Goal: Task Accomplishment & Management: Use online tool/utility

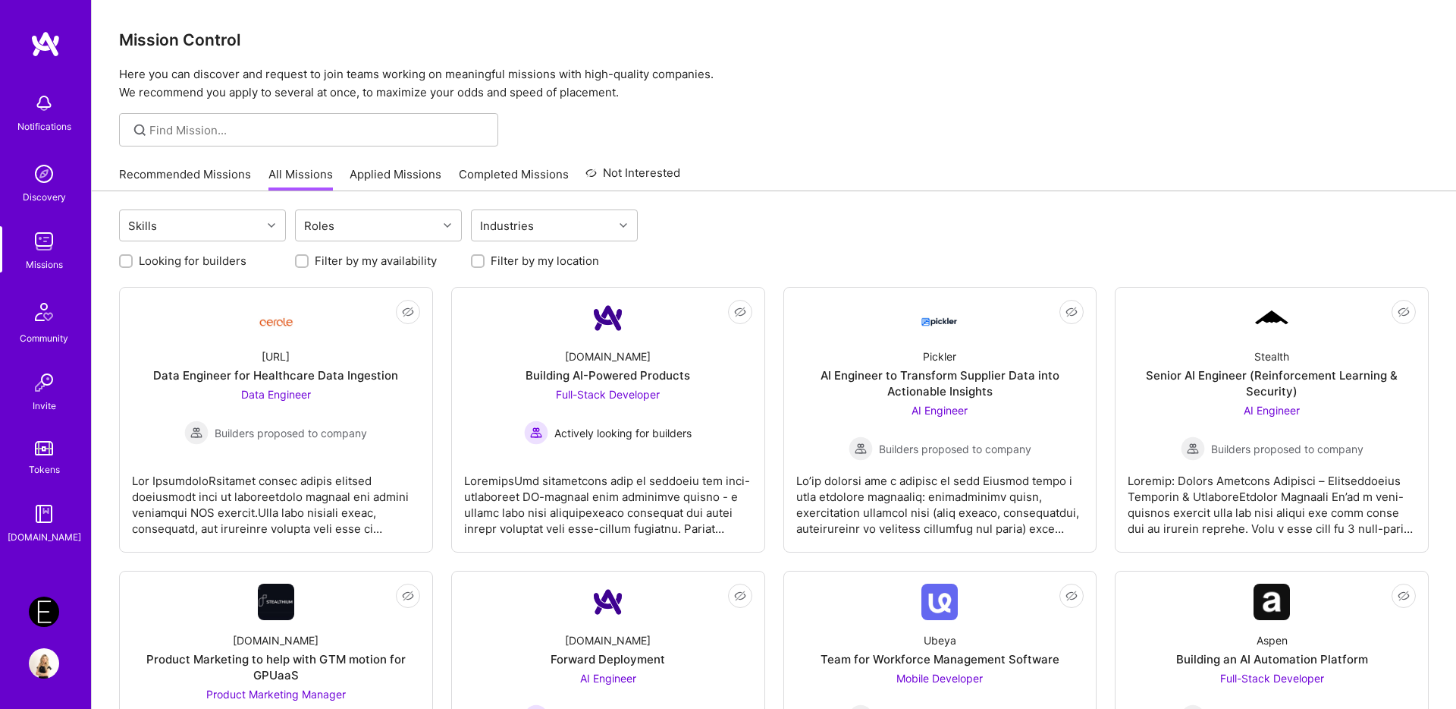
click at [50, 607] on img at bounding box center [44, 611] width 30 height 30
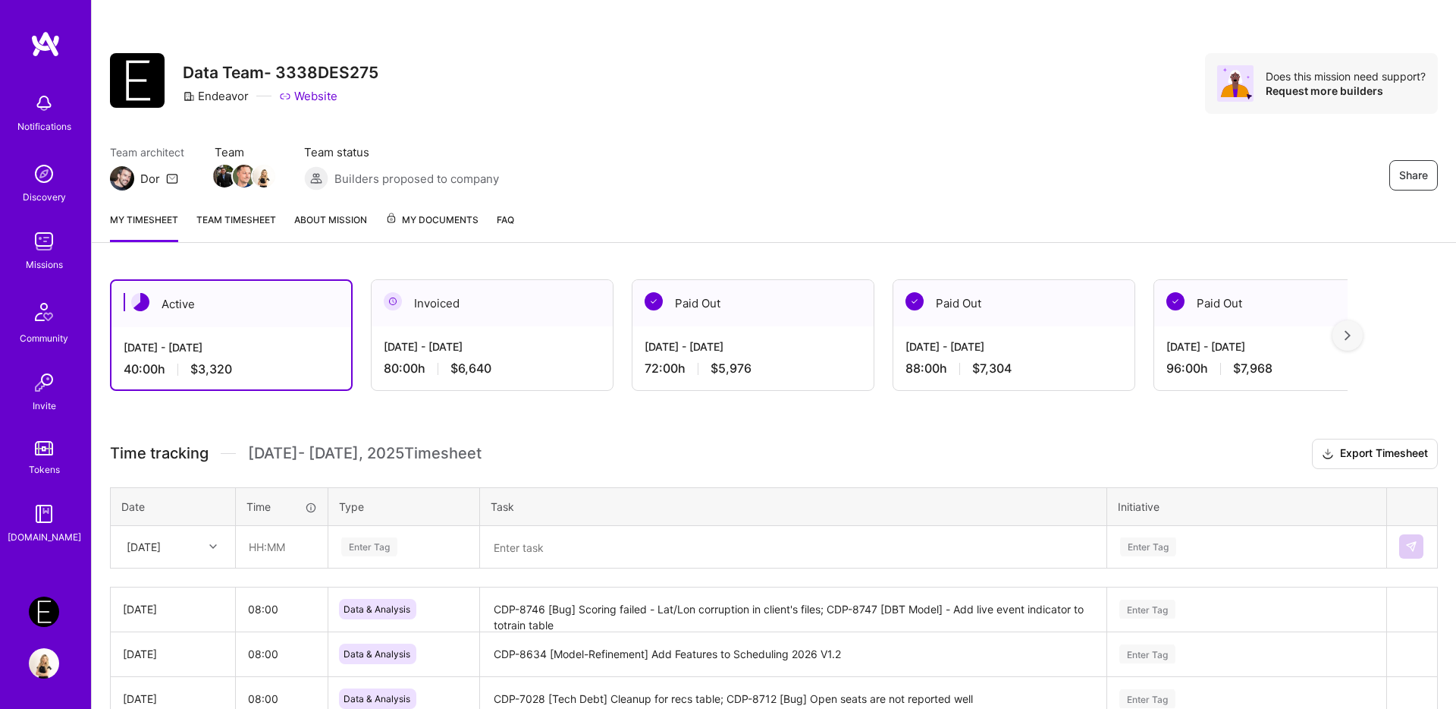
click at [228, 372] on span "$3,320" at bounding box center [211, 369] width 42 height 16
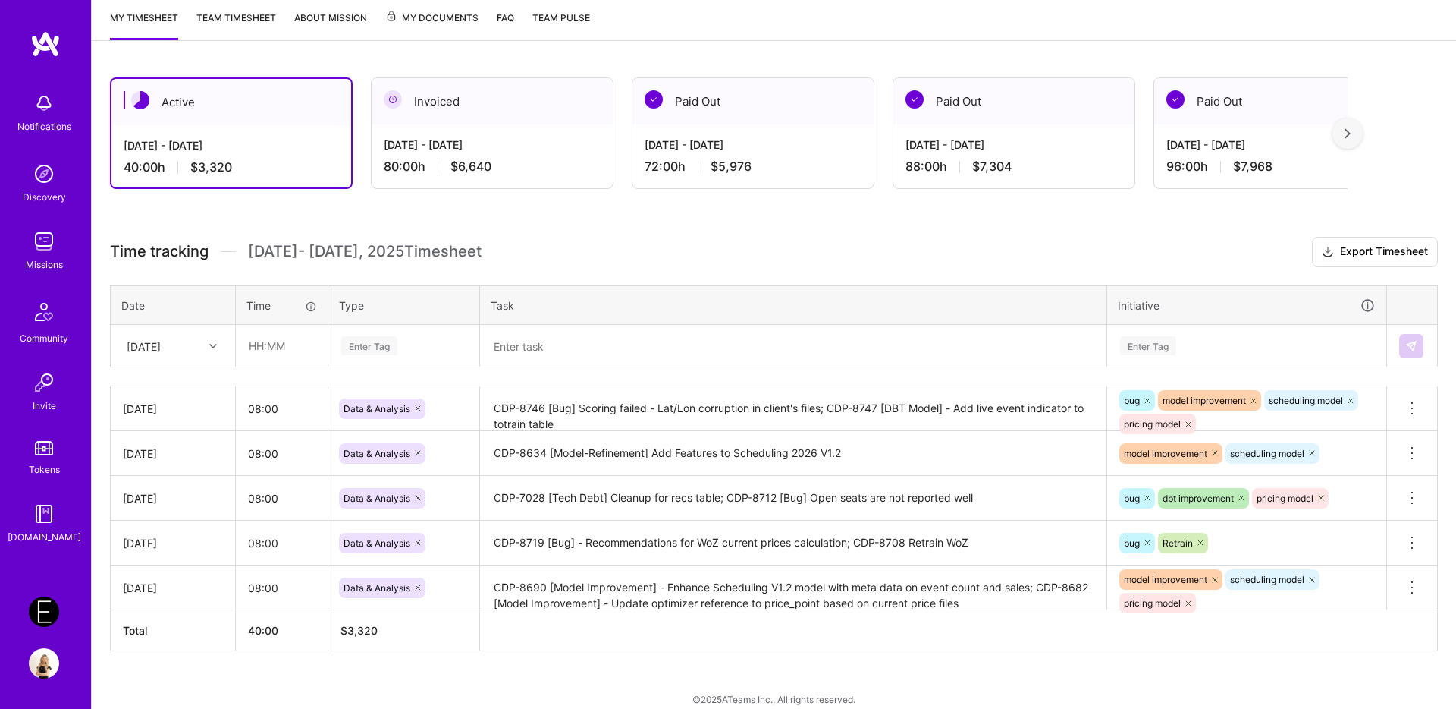
scroll to position [218, 0]
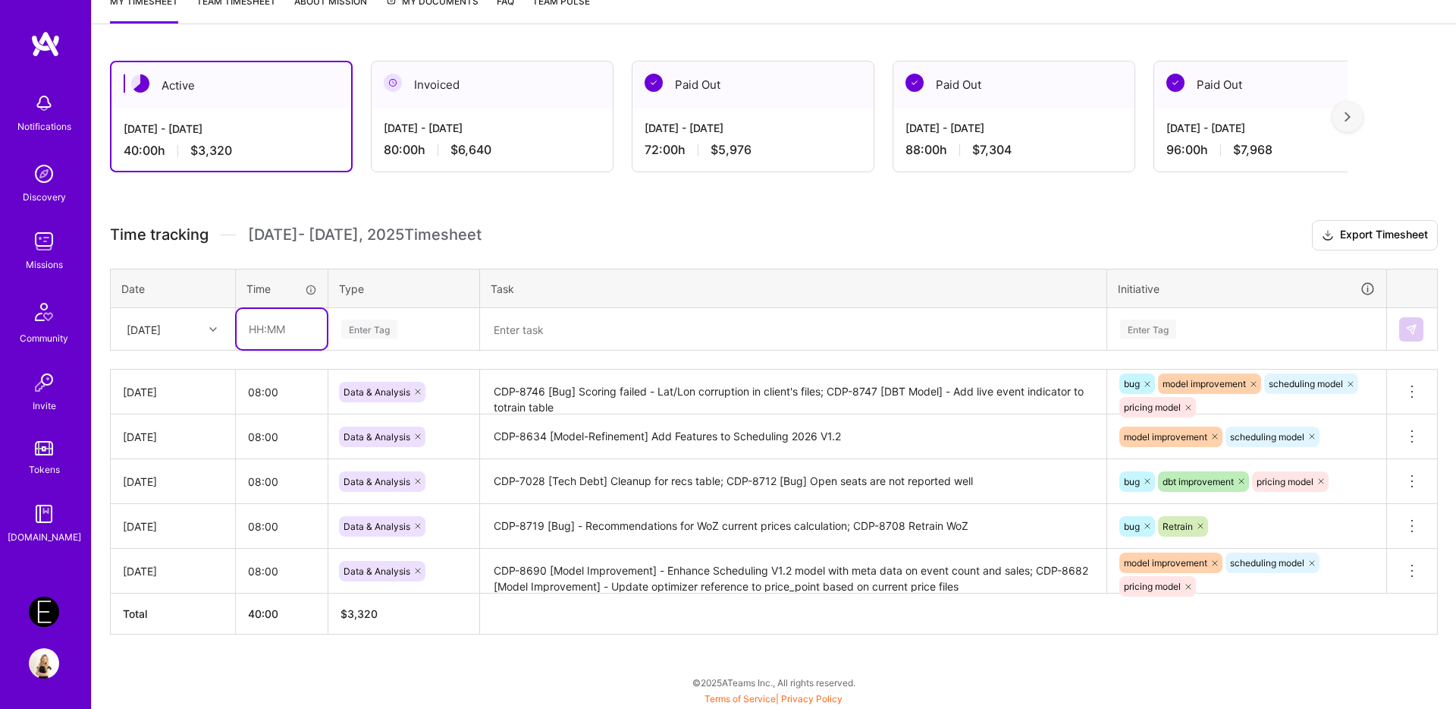
click at [286, 326] on input "text" at bounding box center [282, 329] width 90 height 40
type input "08:00"
click at [376, 328] on div "Enter Tag" at bounding box center [369, 329] width 56 height 24
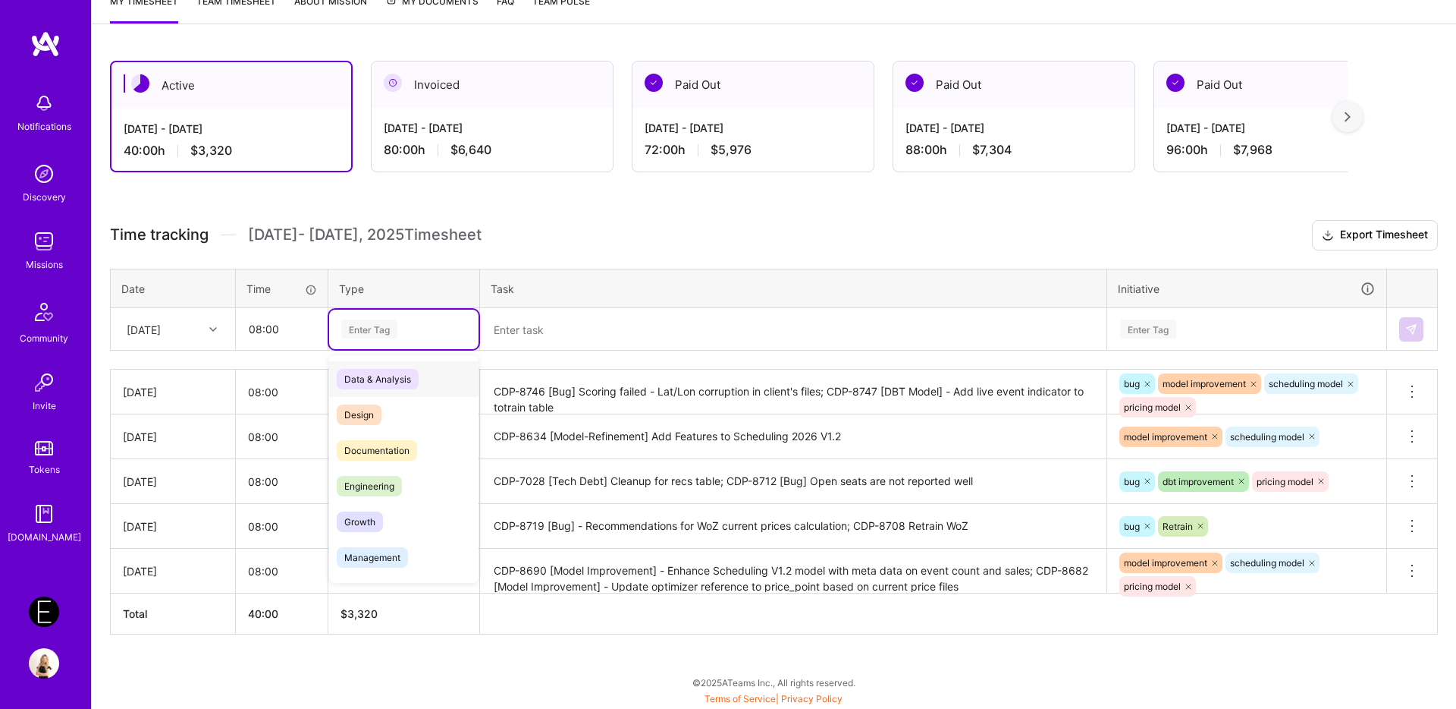
click at [375, 373] on span "Data & Analysis" at bounding box center [378, 379] width 82 height 20
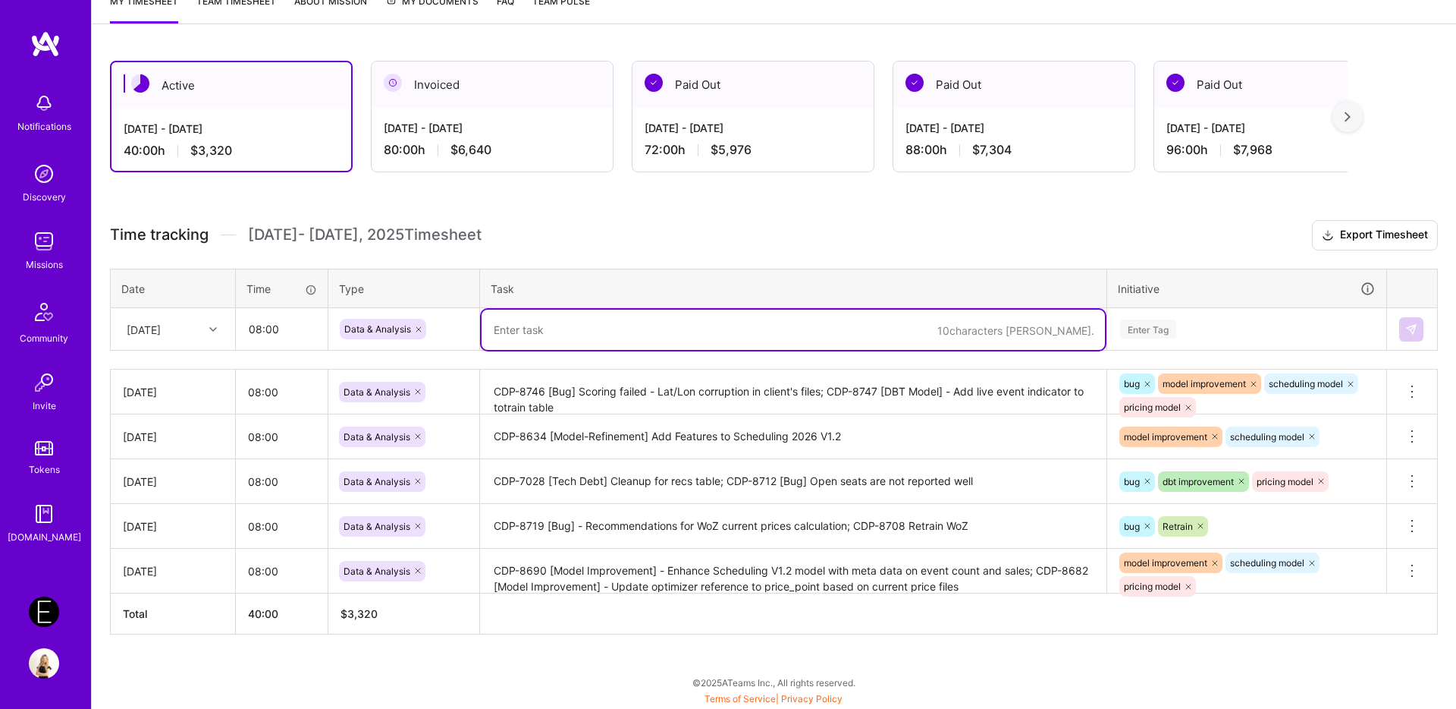
click at [624, 325] on textarea at bounding box center [794, 330] width 624 height 40
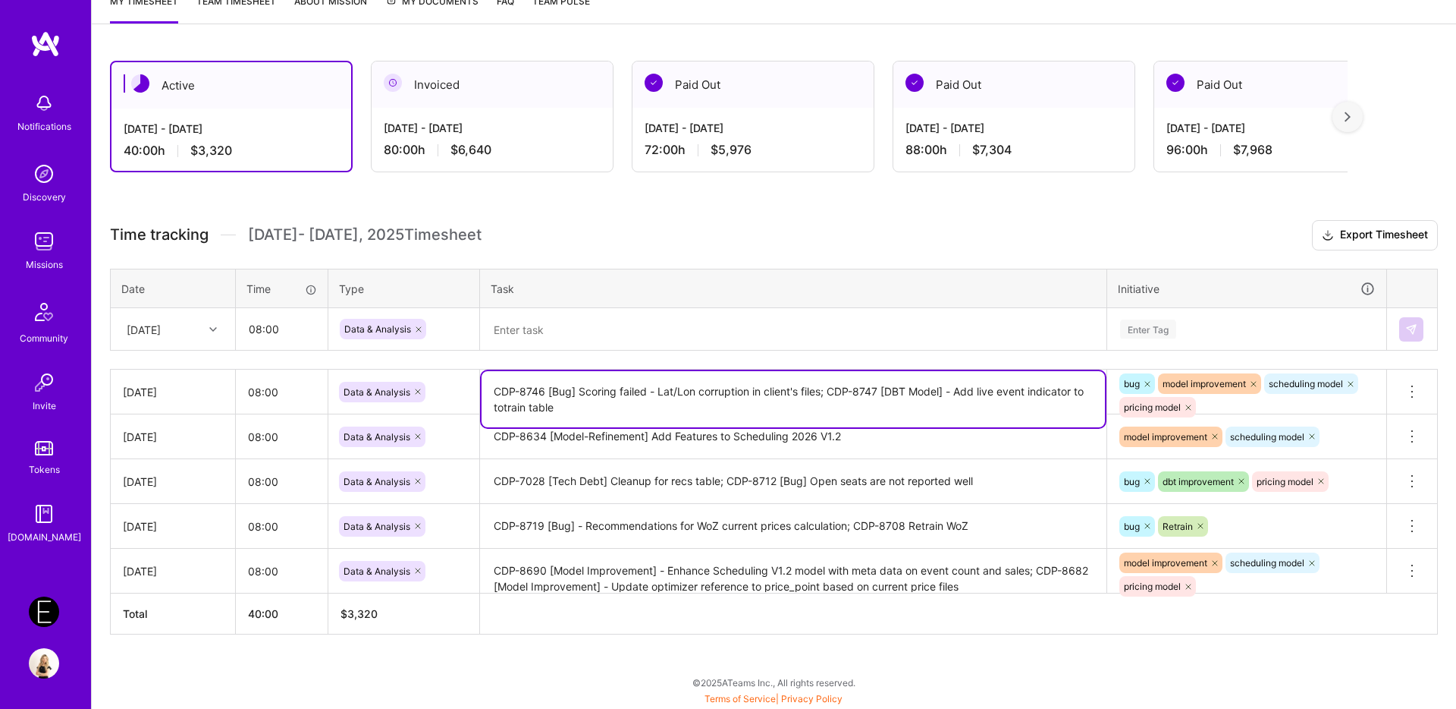
drag, startPoint x: 832, startPoint y: 389, endPoint x: 799, endPoint y: 433, distance: 55.2
click at [799, 433] on tbody "[DATE] 08:00 Data & Analysis CDP-8746 [Bug] Scoring failed - Lat/Lon corruption…" at bounding box center [775, 481] width 1328 height 224
click at [562, 333] on textarea at bounding box center [794, 330] width 624 height 40
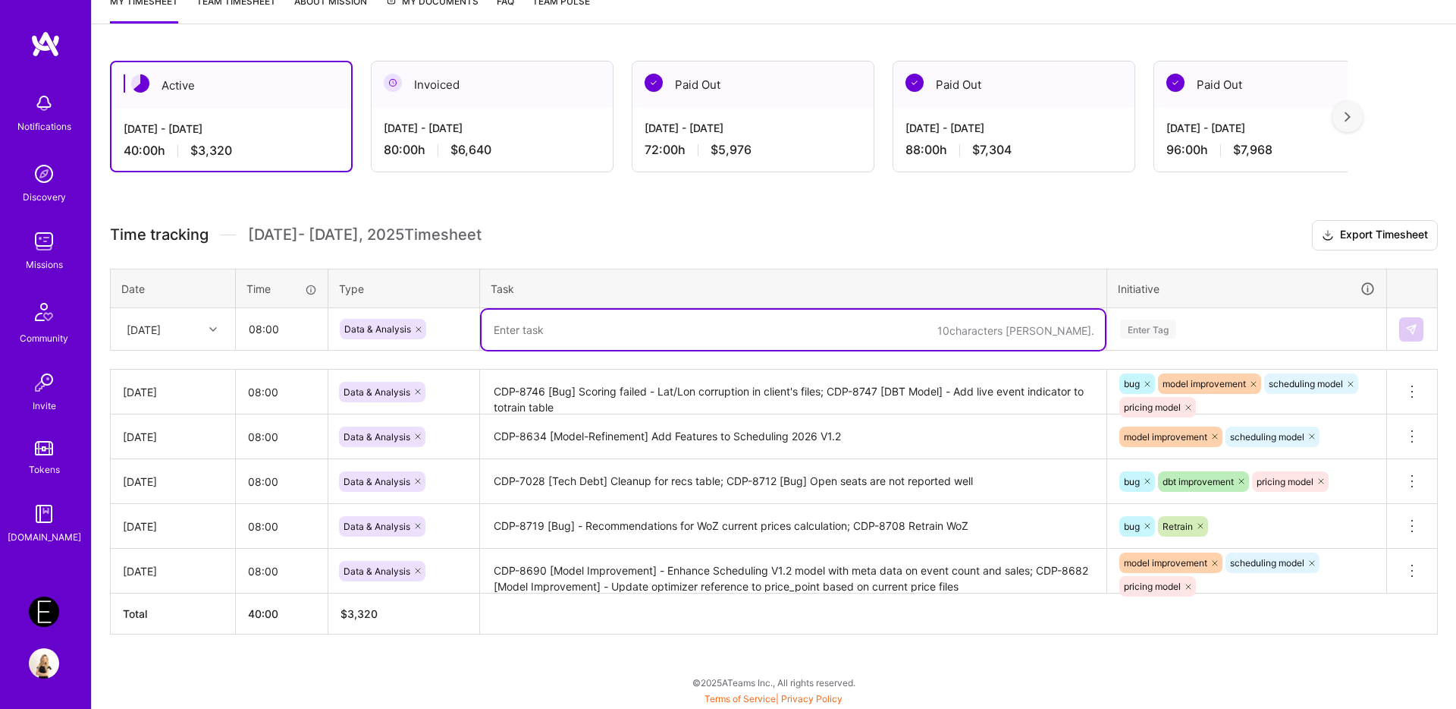
paste textarea "CDP-8747 [DBT Model] - Add live event indicator to totrain table"
paste textarea "[Snowflake ML] - Add live events and WoZ as regressors to TS model"
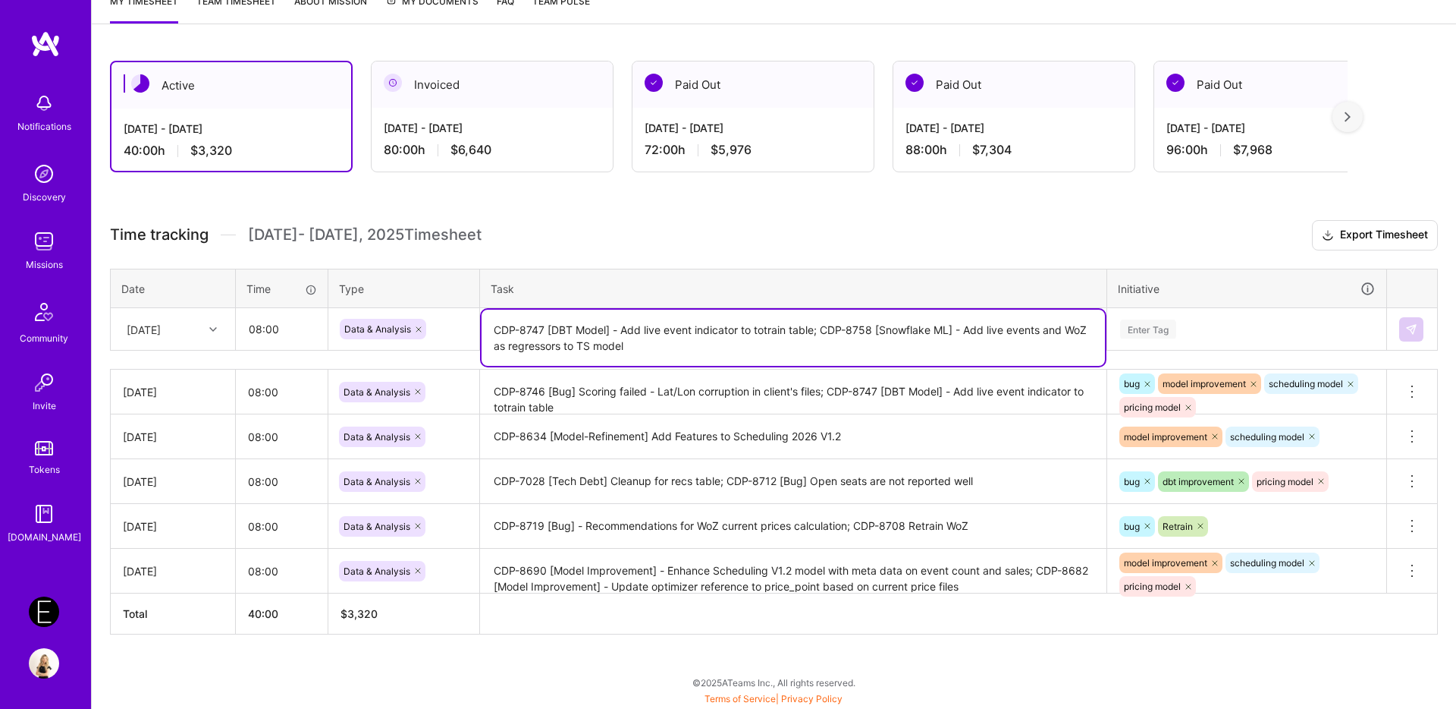
type textarea "CDP-8747 [DBT Model] - Add live event indicator to totrain table; CDP-8758 [Sno…"
click at [1154, 330] on div "Enter Tag" at bounding box center [1148, 329] width 56 height 24
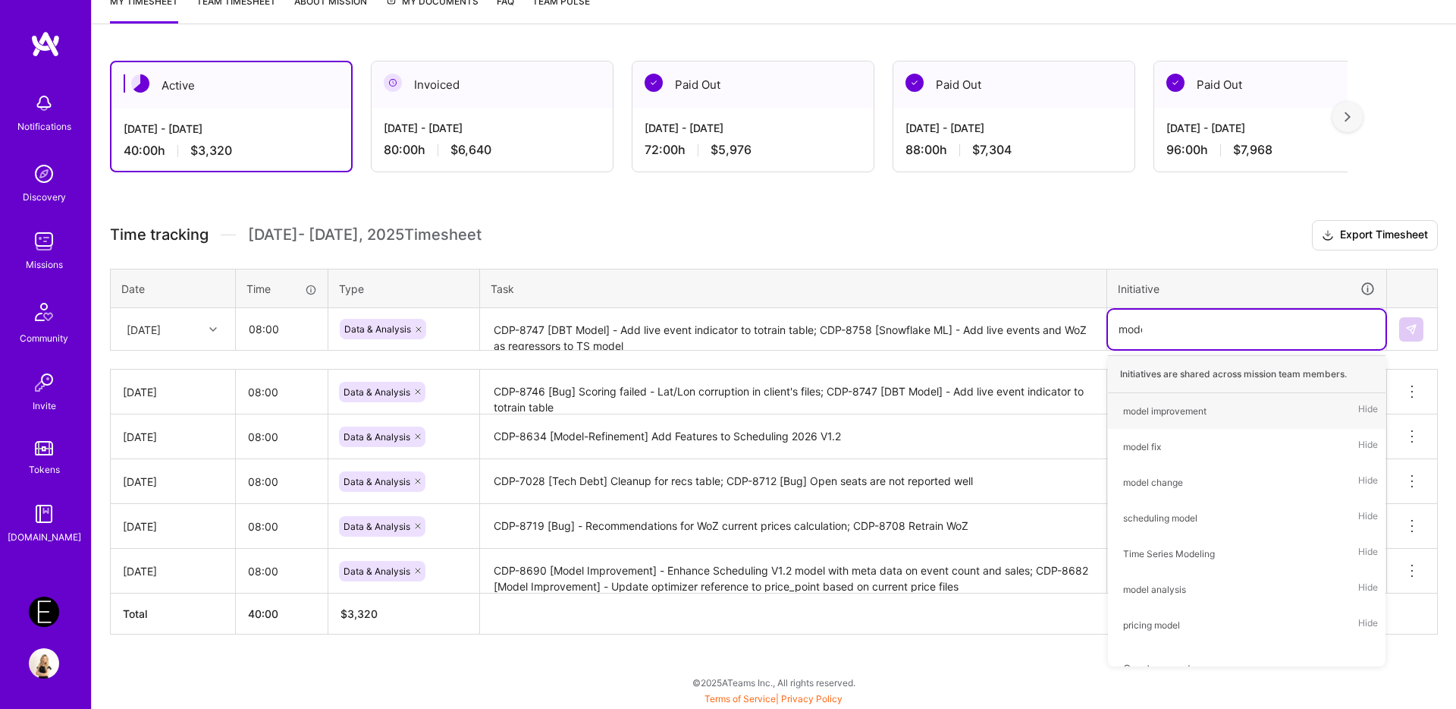
type input "model"
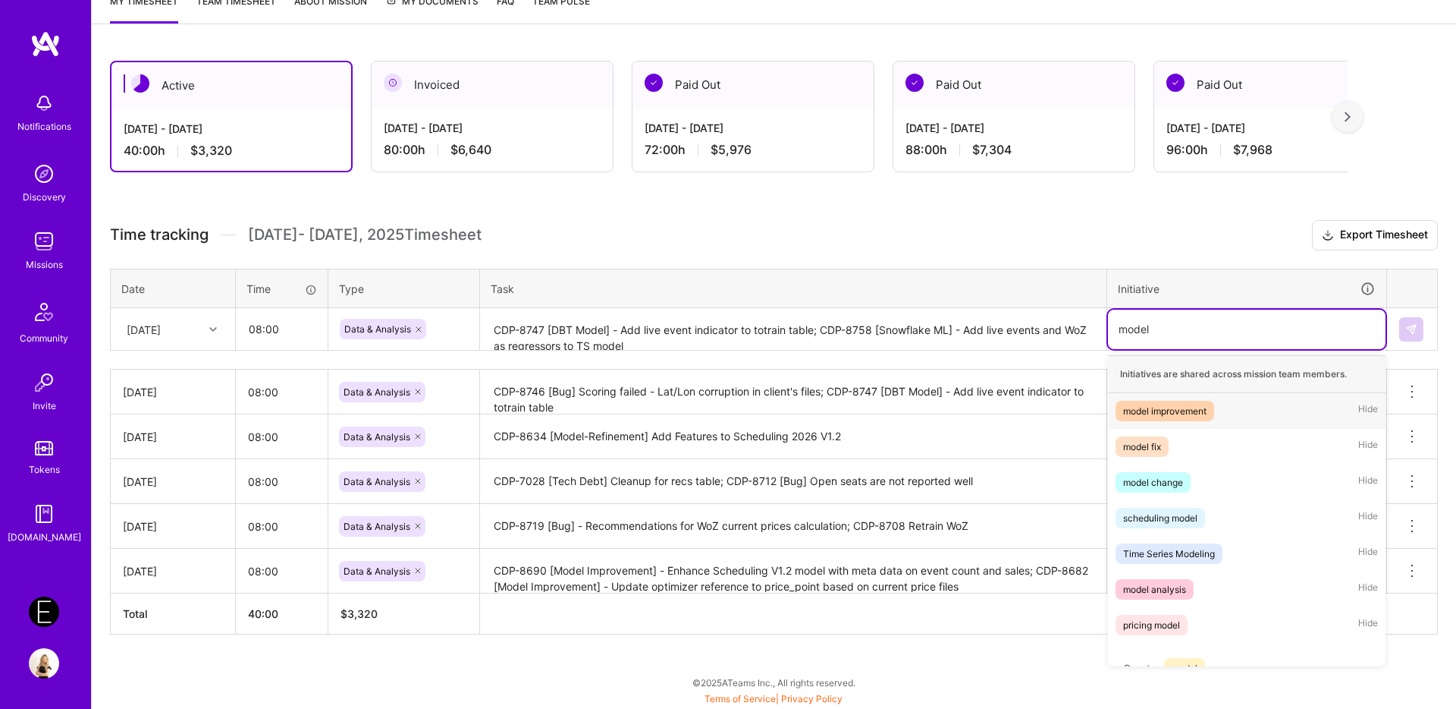
click at [1125, 410] on div "model improvement" at bounding box center [1164, 411] width 83 height 16
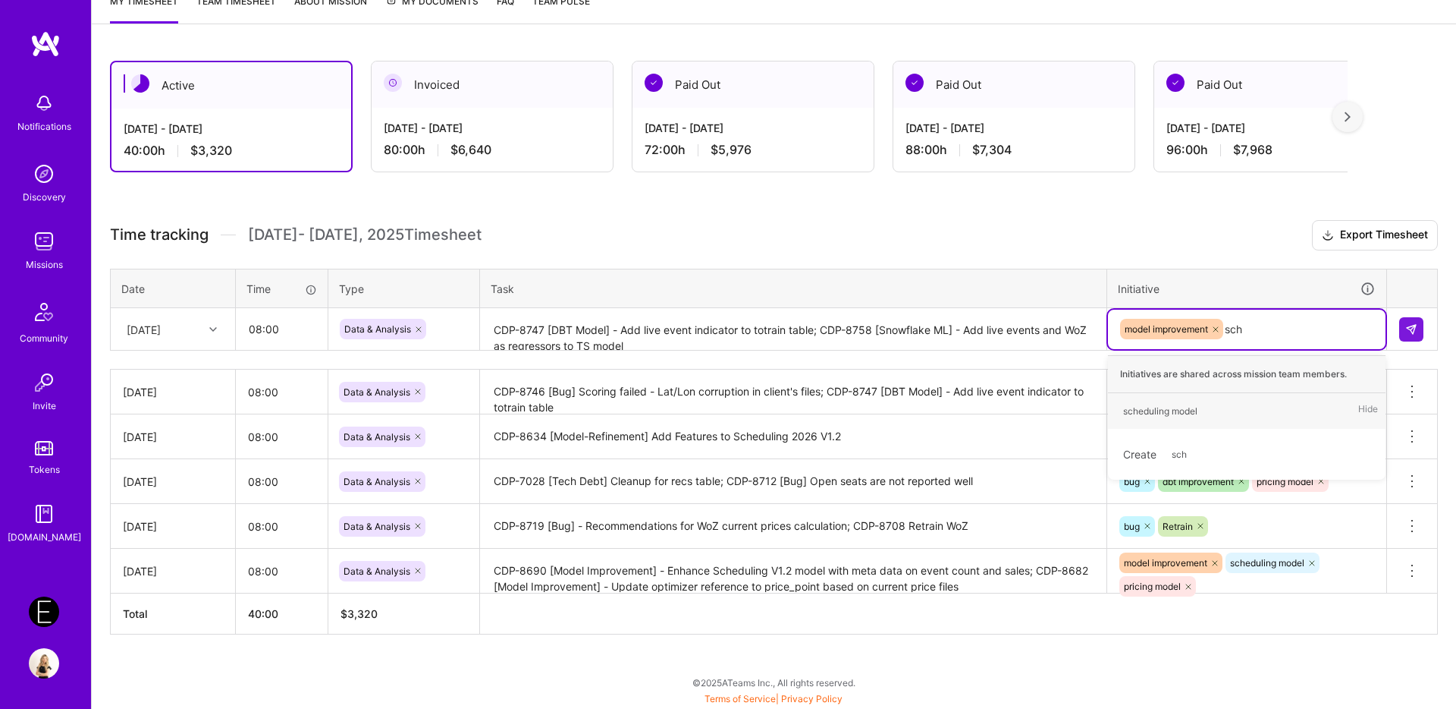
type input "sche"
click at [1132, 407] on div "scheduling model" at bounding box center [1160, 411] width 74 height 16
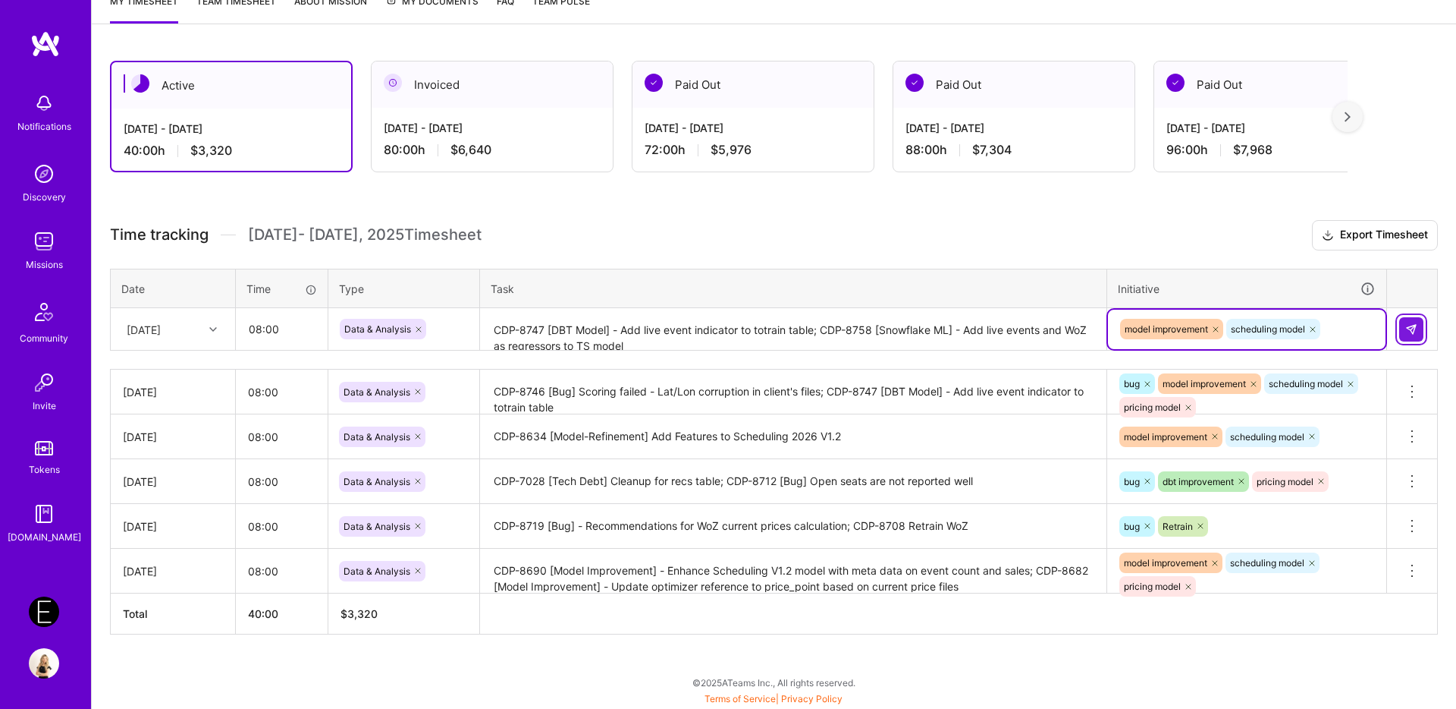
click at [1407, 333] on img at bounding box center [1412, 329] width 12 height 12
